Goal: Task Accomplishment & Management: Use online tool/utility

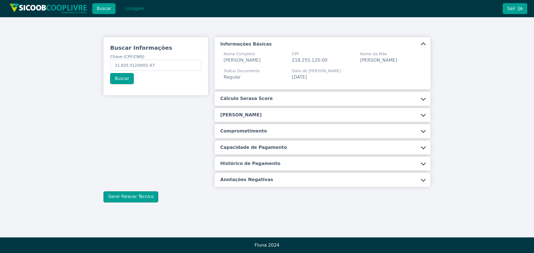
click at [130, 9] on button "Listagem" at bounding box center [134, 8] width 29 height 11
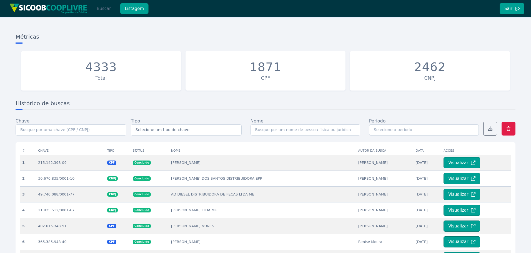
click at [101, 10] on button "Buscar" at bounding box center [104, 8] width 24 height 11
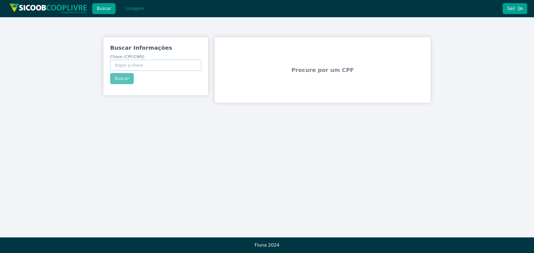
click at [139, 67] on input "Chave (CPF/CNPJ)" at bounding box center [155, 65] width 91 height 11
paste input "278.109.228-23"
type input "278.109.228-23"
click at [125, 77] on button "Buscar" at bounding box center [122, 78] width 24 height 11
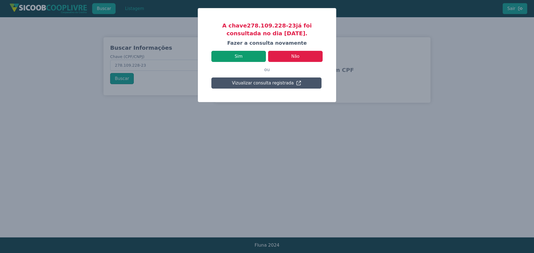
click at [247, 56] on button "Sim" at bounding box center [238, 56] width 54 height 11
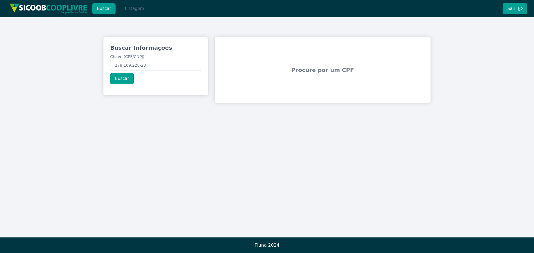
click at [131, 9] on button "Listagem" at bounding box center [134, 8] width 29 height 11
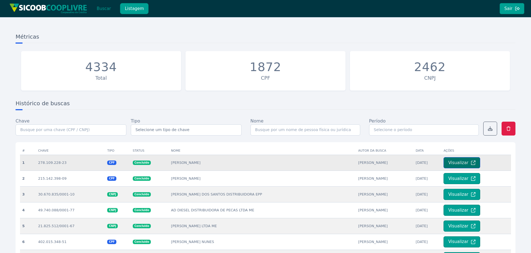
click at [451, 164] on button "Visualizar" at bounding box center [462, 162] width 37 height 11
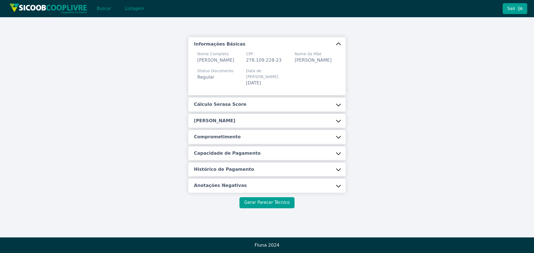
click at [284, 203] on button "Gerar Parecer Técnico" at bounding box center [266, 202] width 55 height 11
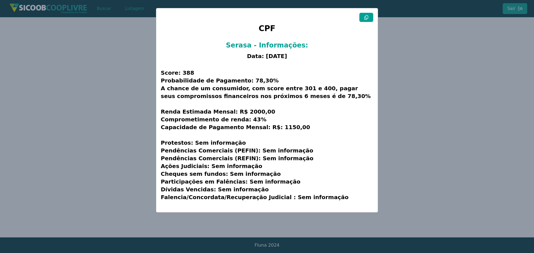
drag, startPoint x: 369, startPoint y: 14, endPoint x: 354, endPoint y: 21, distance: 16.3
click at [369, 14] on button at bounding box center [366, 17] width 14 height 9
drag, startPoint x: 72, startPoint y: 112, endPoint x: 73, endPoint y: 105, distance: 7.0
click at [72, 112] on modal-container "CPF Serasa - Informações: Data: [DATE] Score: 388 Probabilidade de Pagamento: 7…" at bounding box center [267, 126] width 534 height 253
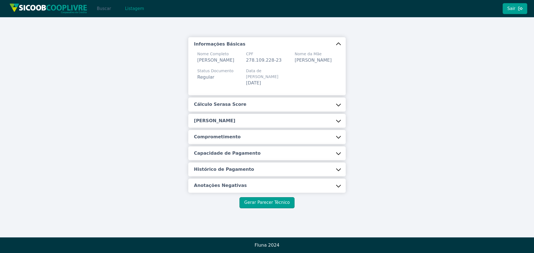
click at [107, 12] on button "Buscar" at bounding box center [104, 8] width 24 height 11
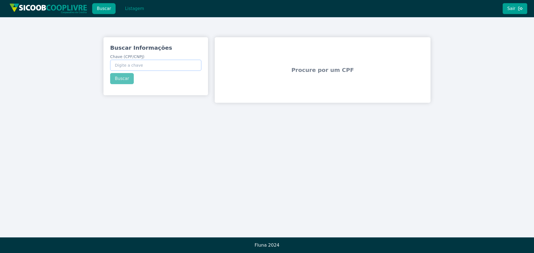
click at [153, 68] on input "Chave (CPF/CNPJ)" at bounding box center [155, 65] width 91 height 11
paste input "46.130.143/0001-19"
type input "46.130.143/0001-19"
click at [121, 80] on div "Buscar Informações Chave (CPF/CNPJ) 46.130.143/0001-19 Buscar" at bounding box center [155, 64] width 105 height 54
click at [122, 78] on button "Buscar" at bounding box center [122, 78] width 24 height 11
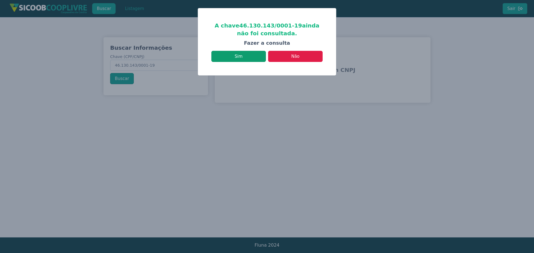
click at [251, 58] on button "Sim" at bounding box center [238, 56] width 54 height 11
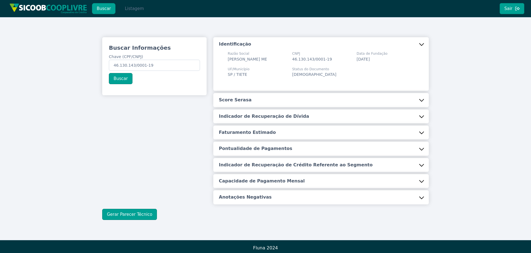
click at [131, 7] on button "Listagem" at bounding box center [134, 8] width 29 height 11
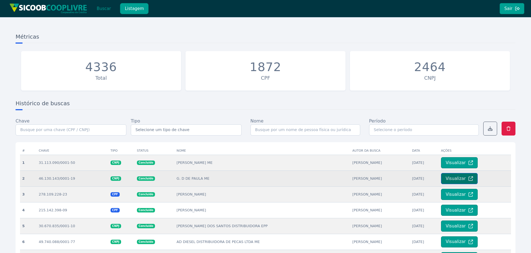
click at [459, 180] on button "Visualizar" at bounding box center [459, 178] width 37 height 11
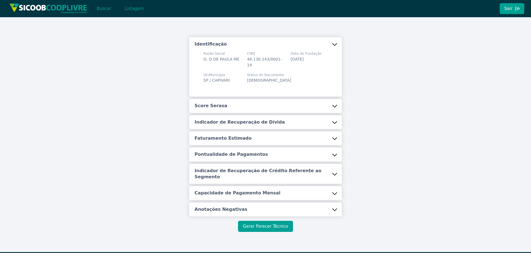
click at [258, 227] on button "Gerar Parecer Técnico" at bounding box center [265, 226] width 55 height 11
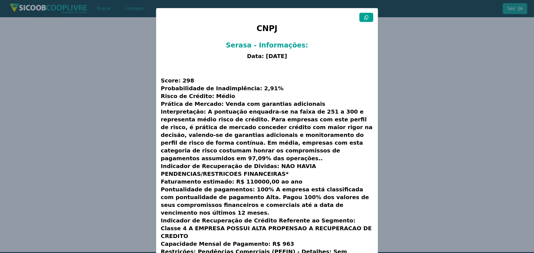
click at [364, 18] on icon at bounding box center [366, 17] width 4 height 4
